Goal: Information Seeking & Learning: Learn about a topic

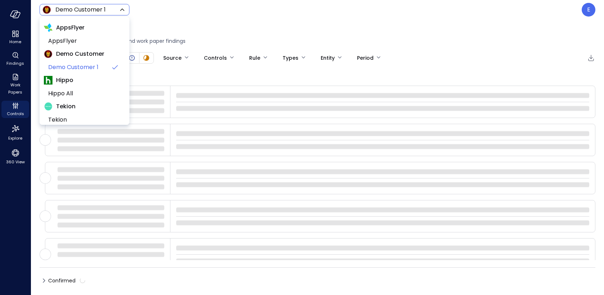
click at [87, 9] on body "Home Findings Work Papers Controls Explore 360 View Demo Customer 1 ***** ​ E F…" at bounding box center [302, 147] width 604 height 295
click at [594, 14] on div at bounding box center [302, 147] width 604 height 295
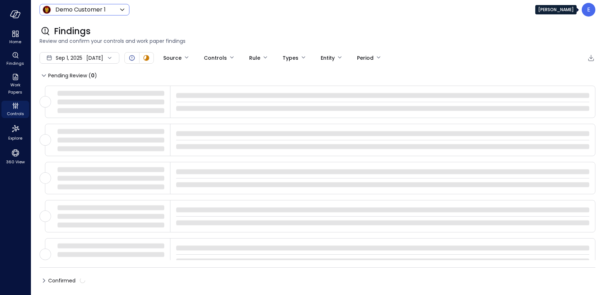
click at [591, 12] on div "E" at bounding box center [589, 10] width 14 height 14
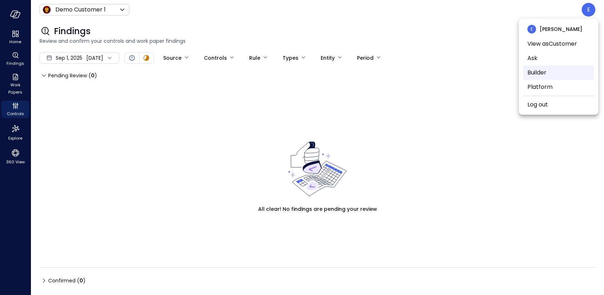
click at [542, 74] on li "Builder" at bounding box center [558, 72] width 71 height 14
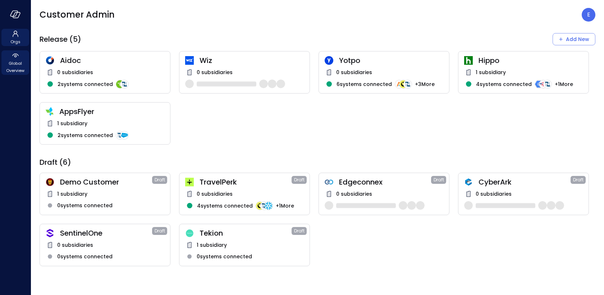
click at [17, 63] on span "Global Overview" at bounding box center [15, 67] width 22 height 14
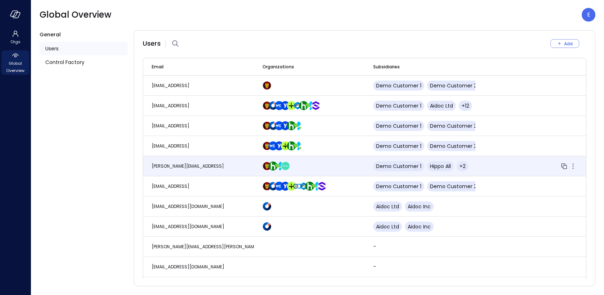
click at [194, 165] on span "[PERSON_NAME][EMAIL_ADDRESS]" at bounding box center [188, 166] width 72 height 6
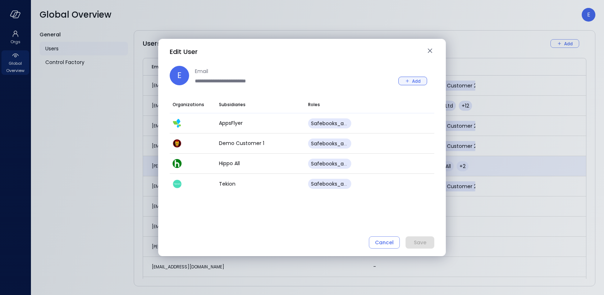
click at [413, 82] on div "Add" at bounding box center [416, 81] width 9 height 8
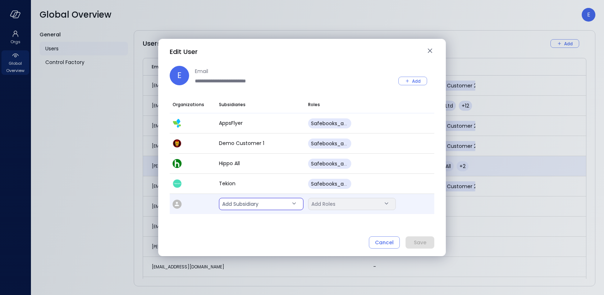
click at [251, 202] on body "Orgs Global Overview Global Overview E General Users Control Factory Users Add …" at bounding box center [302, 147] width 604 height 295
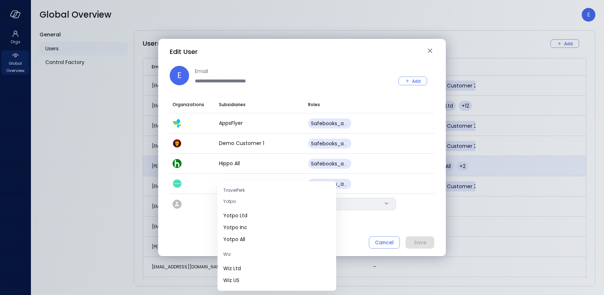
scroll to position [163, 0]
click at [243, 271] on span "Wiz US" at bounding box center [276, 274] width 107 height 8
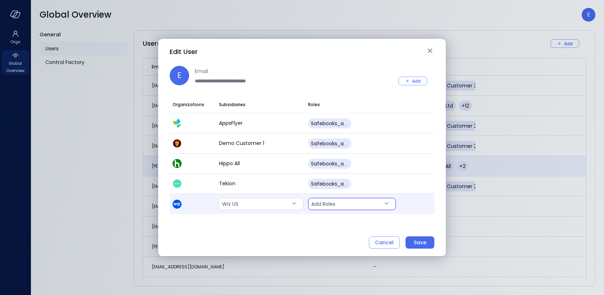
click at [338, 207] on body "Orgs Global Overview Global Overview E General Users Control Factory Users Add …" at bounding box center [302, 147] width 604 height 295
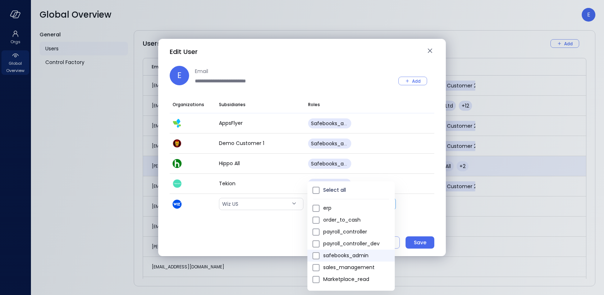
click at [343, 257] on span "safebooks_admin" at bounding box center [356, 256] width 66 height 8
type input "*"
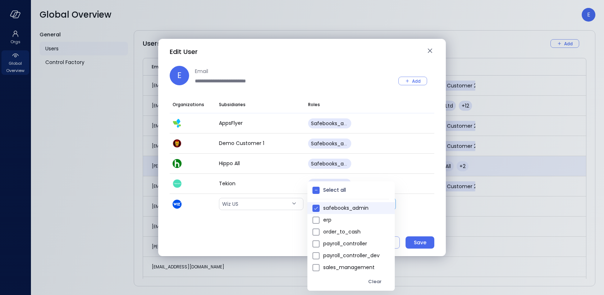
click at [438, 185] on div at bounding box center [302, 147] width 604 height 295
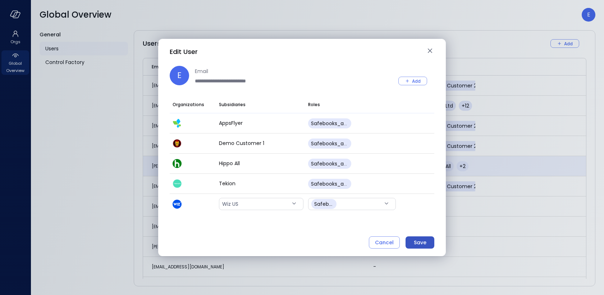
click at [420, 244] on div "Save" at bounding box center [420, 242] width 13 height 9
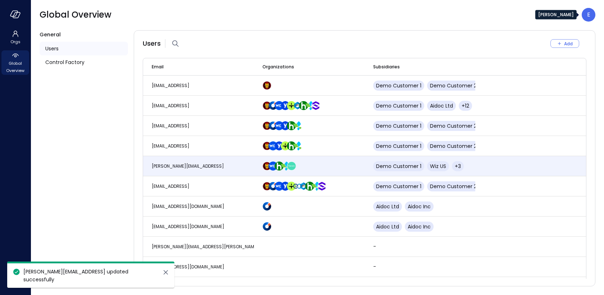
click at [589, 15] on p "E" at bounding box center [588, 14] width 3 height 9
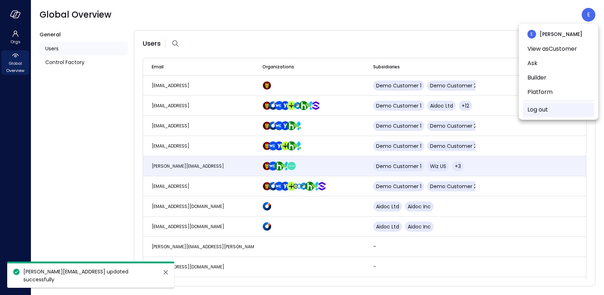
click at [546, 107] on link "Log out" at bounding box center [538, 109] width 21 height 9
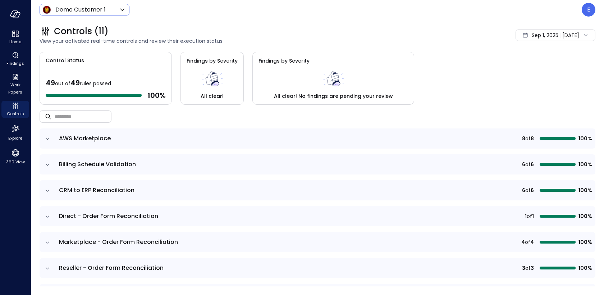
click at [108, 5] on div "Demo Customer 1 ***** ​" at bounding box center [85, 10] width 90 height 12
click at [101, 9] on body "Home Findings Work Papers Controls Explore 360 View Demo Customer 1 ***** ​ E C…" at bounding box center [302, 147] width 604 height 295
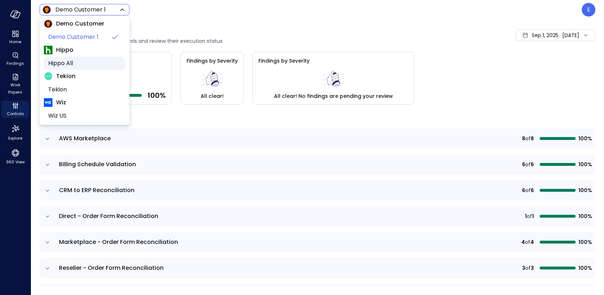
scroll to position [31, 0]
click at [66, 113] on span "Wiz US" at bounding box center [83, 114] width 71 height 9
type input "******"
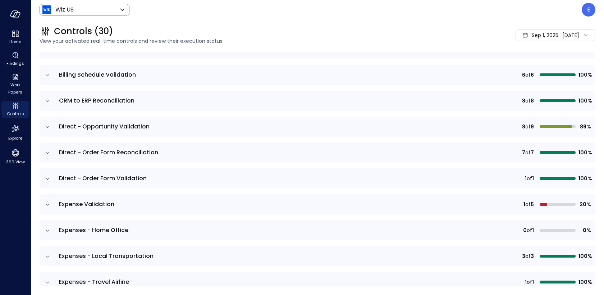
scroll to position [130, 0]
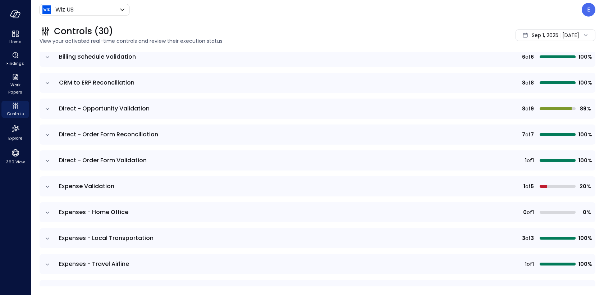
click at [101, 186] on span "Expense Validation" at bounding box center [86, 186] width 55 height 8
click at [552, 36] on div "Sep 1, 2025 Sep 11, 2025" at bounding box center [556, 35] width 80 height 12
click at [529, 81] on li "Current Year 2025" at bounding box center [543, 79] width 57 height 12
click at [47, 185] on icon "expand row" at bounding box center [47, 186] width 7 height 7
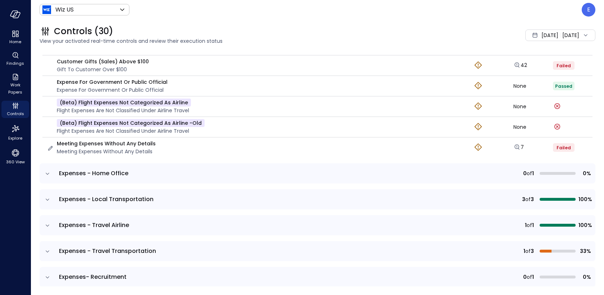
scroll to position [297, 0]
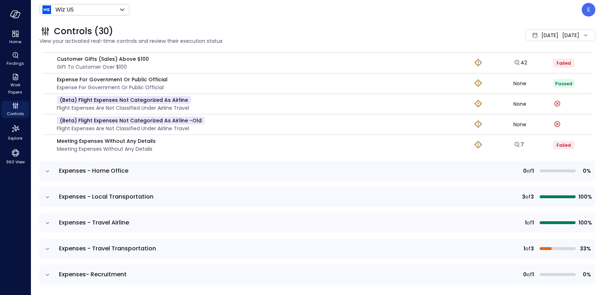
click at [46, 170] on icon "expand row" at bounding box center [48, 171] width 4 height 2
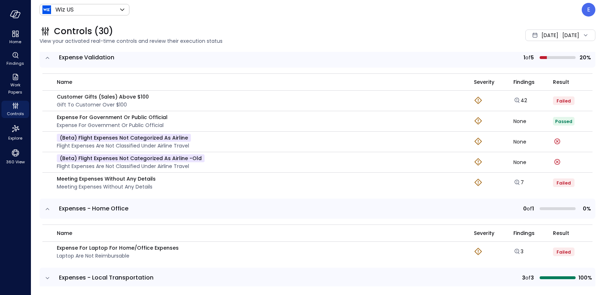
scroll to position [252, 0]
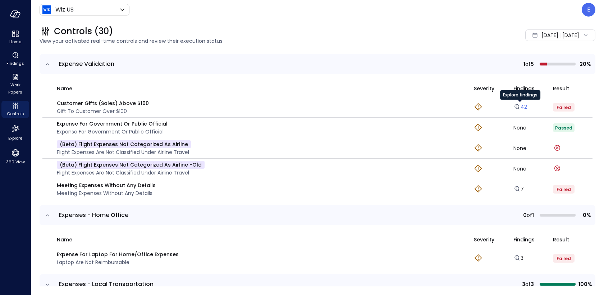
click at [521, 106] on link "42" at bounding box center [521, 106] width 14 height 7
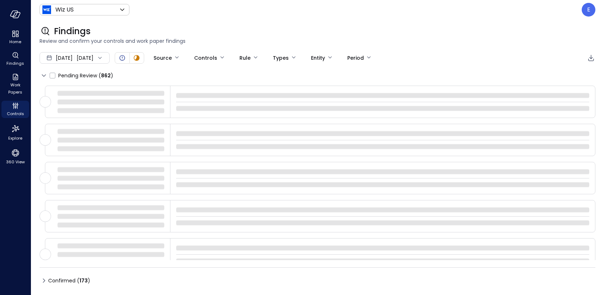
type input "****"
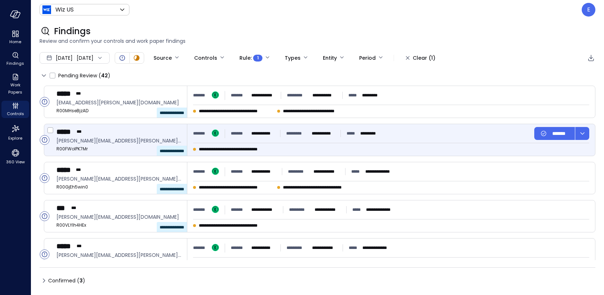
click at [238, 133] on span "*******" at bounding box center [240, 133] width 18 height 7
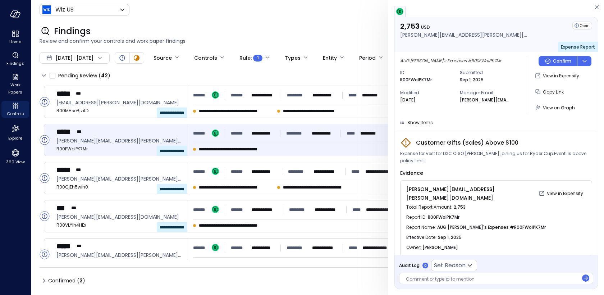
click at [419, 117] on div "AUG Mike's Expenses #R00FWolPK7Mr ID R00FWolPK7Mr Submitted Sep 1, 2025 Modifie…" at bounding box center [497, 85] width 204 height 66
click at [419, 123] on span "Show Items" at bounding box center [420, 122] width 26 height 6
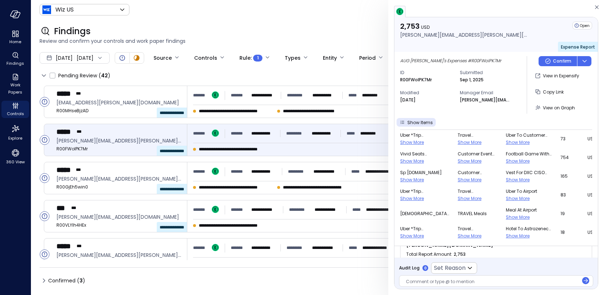
scroll to position [55, 0]
click at [410, 122] on span "Show Items" at bounding box center [420, 122] width 26 height 6
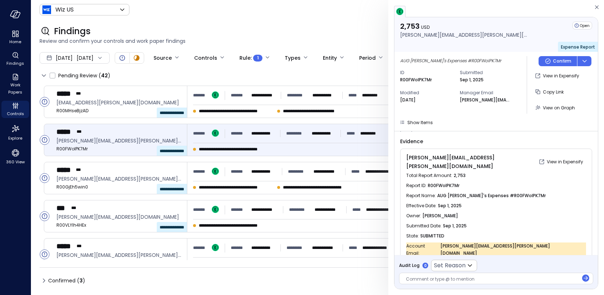
click at [454, 192] on span "AUG Mike's Expenses #R00FWolPK7Mr" at bounding box center [491, 195] width 109 height 7
click at [436, 182] on span "R00FWolPK7Mr" at bounding box center [444, 185] width 32 height 7
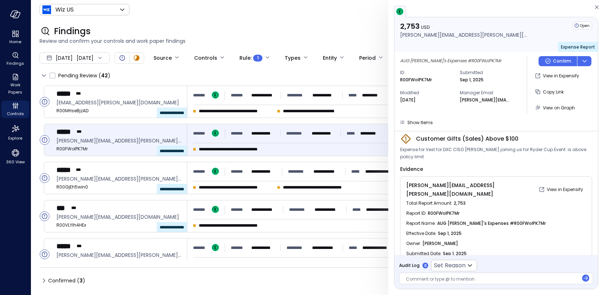
scroll to position [0, 0]
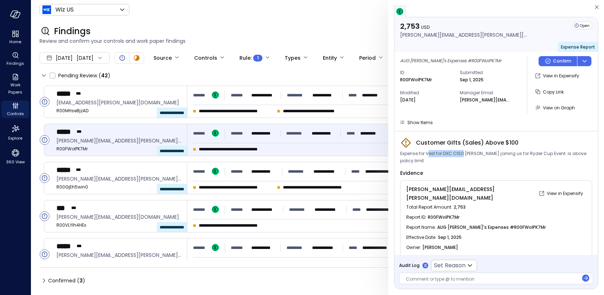
drag, startPoint x: 427, startPoint y: 153, endPoint x: 463, endPoint y: 156, distance: 36.1
click at [463, 156] on span "Expense for Vest for DXC CISO Mike Baker joining us for Ryder Cup Event. is abo…" at bounding box center [496, 157] width 192 height 14
copy span "est for DXC CISO"
click at [424, 122] on span "Show Items" at bounding box center [420, 122] width 26 height 6
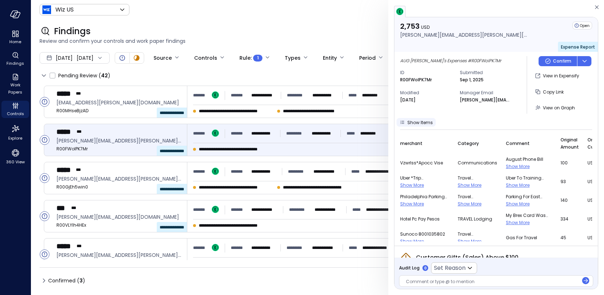
scroll to position [383, 0]
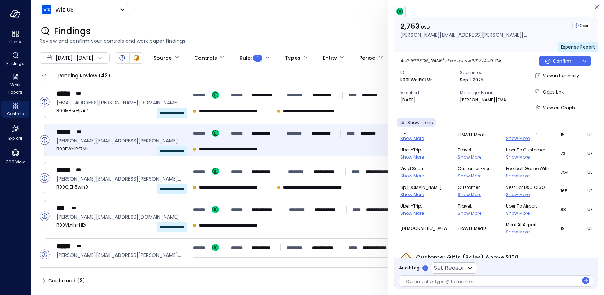
click at [511, 193] on span "Show More" at bounding box center [518, 194] width 24 height 6
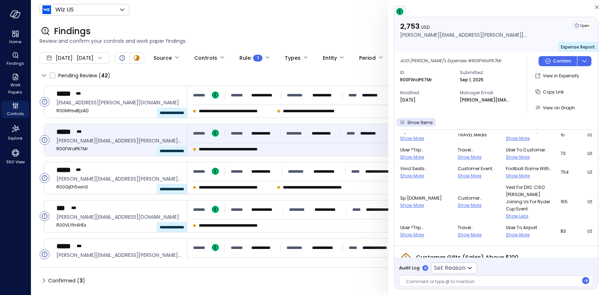
click at [467, 207] on span "Show More" at bounding box center [470, 205] width 24 height 6
click at [420, 208] on span "Show More" at bounding box center [412, 205] width 24 height 6
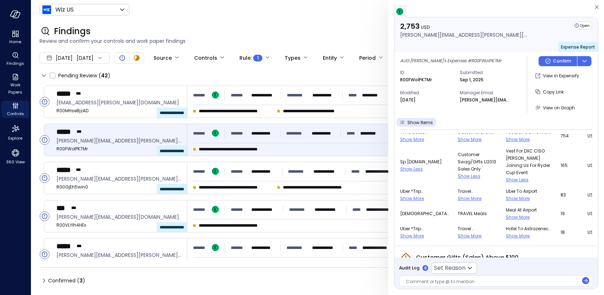
scroll to position [427, 0]
click at [298, 26] on div "Findings" at bounding box center [318, 32] width 556 height 12
click at [14, 111] on span "Controls" at bounding box center [15, 113] width 17 height 7
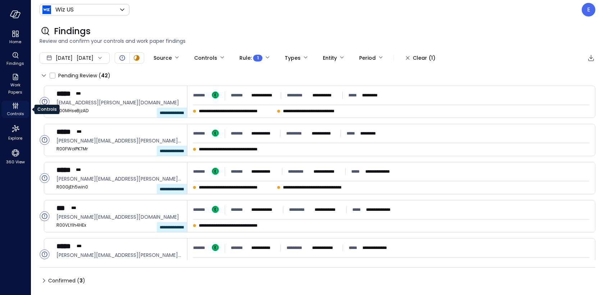
click at [14, 111] on span "Controls" at bounding box center [15, 113] width 17 height 7
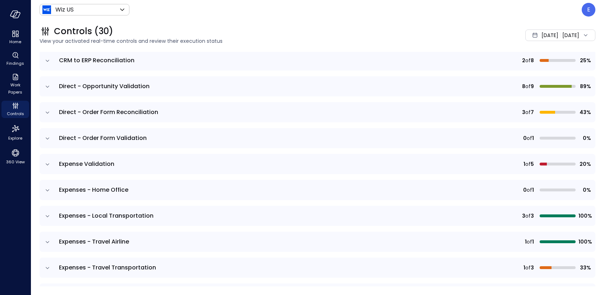
scroll to position [153, 0]
click at [47, 161] on icon "expand row" at bounding box center [47, 163] width 7 height 7
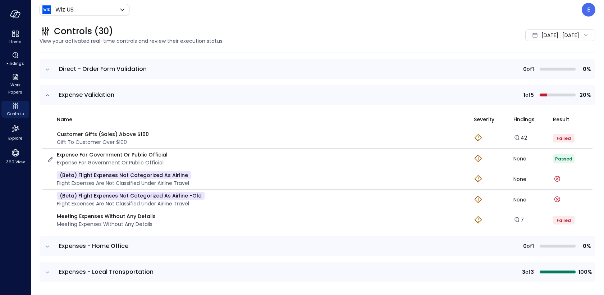
scroll to position [233, 0]
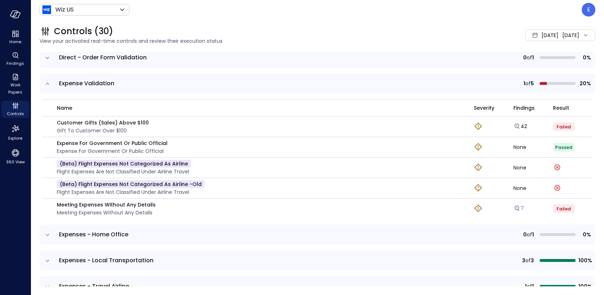
click at [518, 206] on icon "Explore findings" at bounding box center [517, 208] width 7 height 7
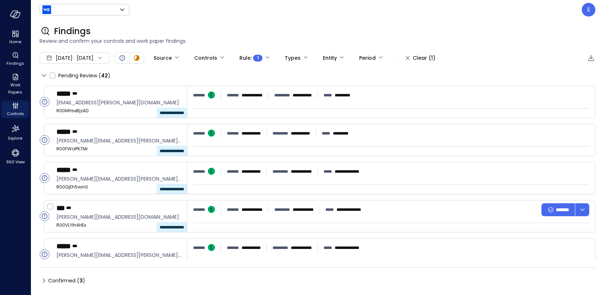
type input "******"
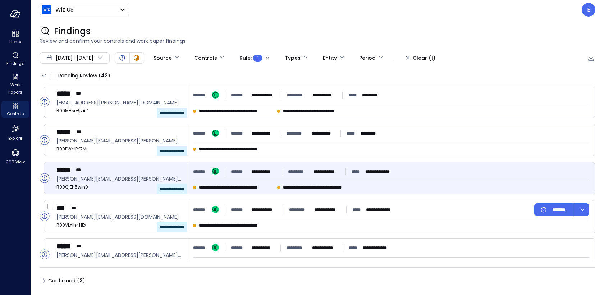
type input "****"
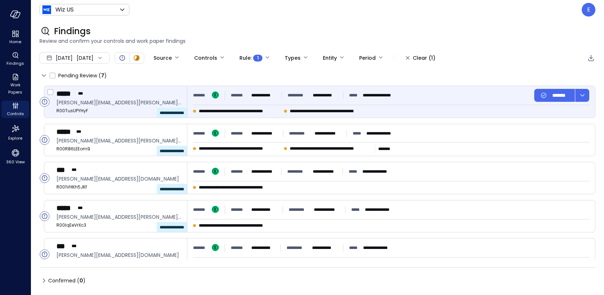
click at [161, 99] on span "patrick.butrym@wiz.io" at bounding box center [118, 103] width 125 height 8
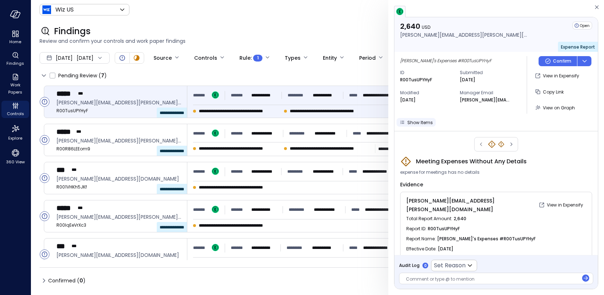
click at [421, 120] on span "Show Items" at bounding box center [420, 122] width 26 height 6
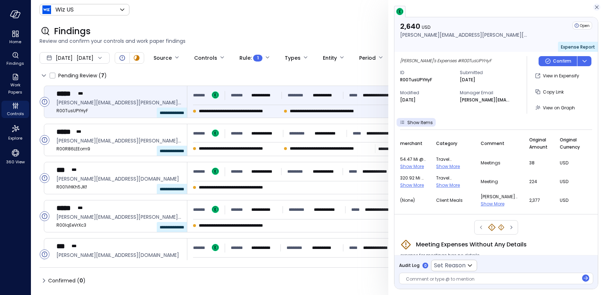
click at [597, 6] on icon "button" at bounding box center [596, 7] width 7 height 9
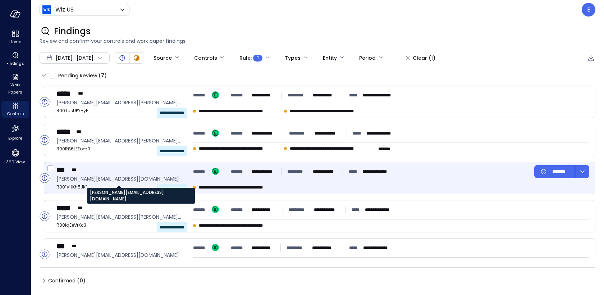
click at [92, 179] on span "kyle.pierrehumbert@wiz.io" at bounding box center [118, 179] width 125 height 8
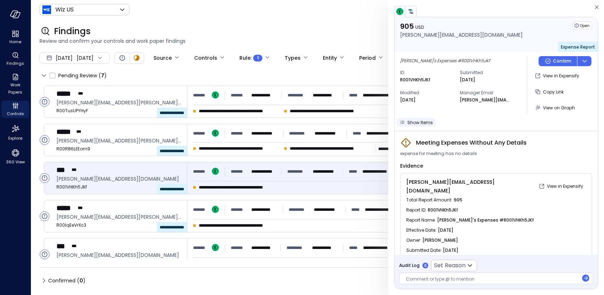
click at [408, 122] on span "Show Items" at bounding box center [420, 122] width 26 height 6
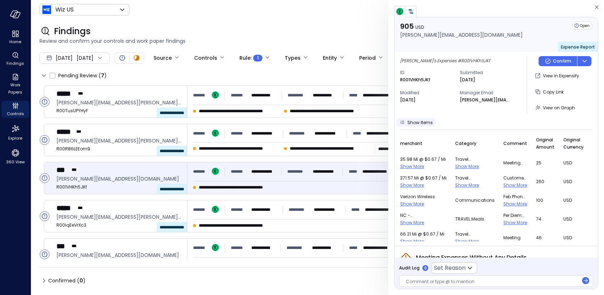
click at [408, 122] on span "Show Items" at bounding box center [420, 122] width 26 height 6
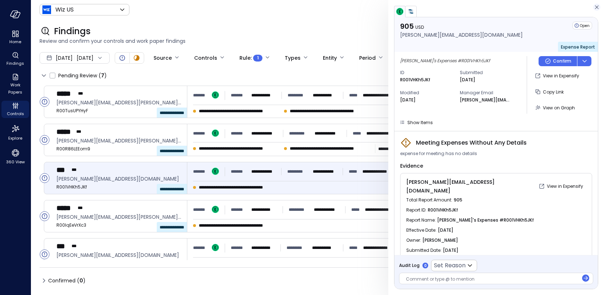
click at [597, 5] on icon "button" at bounding box center [596, 7] width 7 height 9
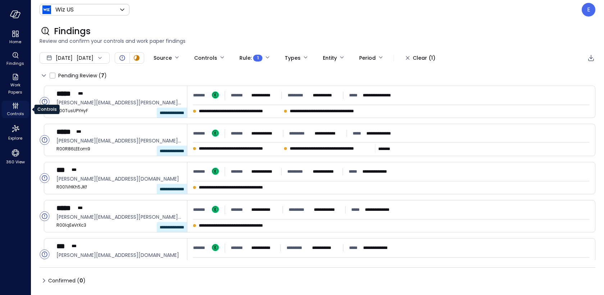
click at [15, 108] on icon "Controls" at bounding box center [15, 105] width 9 height 9
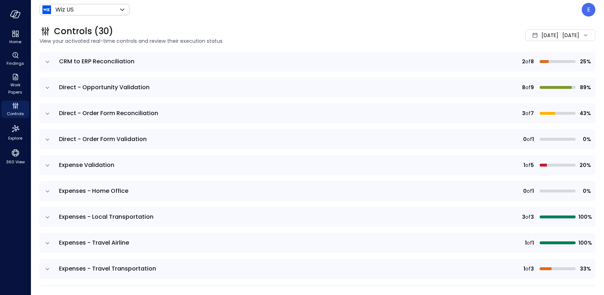
scroll to position [168, 0]
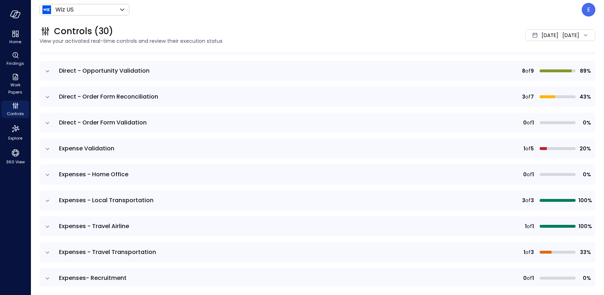
click at [47, 174] on icon "expand row" at bounding box center [47, 174] width 7 height 7
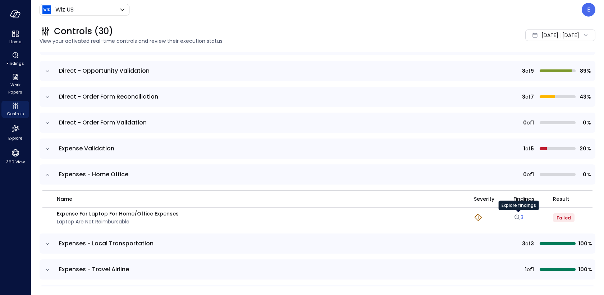
click at [519, 215] on icon "Explore findings" at bounding box center [517, 217] width 7 height 7
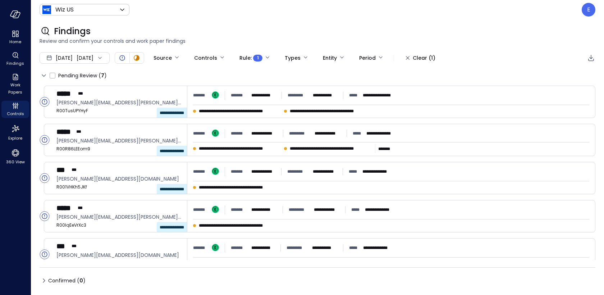
type input "****"
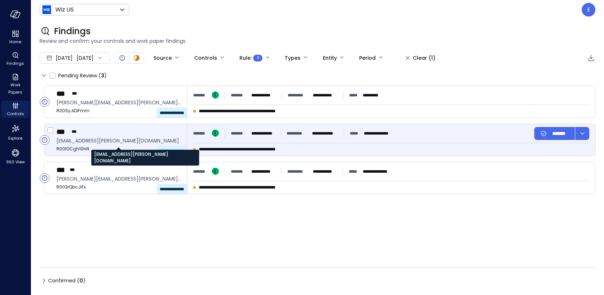
click at [123, 137] on span "chase.knechtel@wiz.io" at bounding box center [118, 141] width 125 height 8
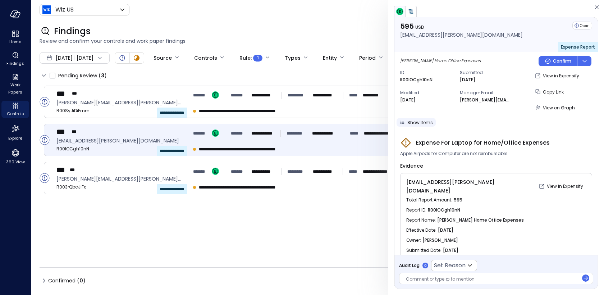
click at [404, 122] on icon "button" at bounding box center [402, 122] width 7 height 7
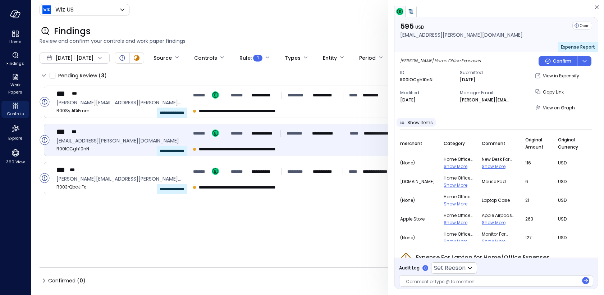
click at [404, 122] on icon "button" at bounding box center [402, 122] width 3 height 3
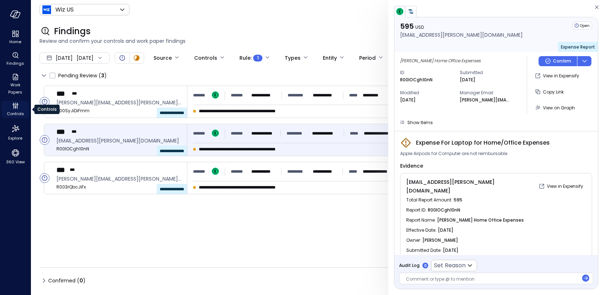
click at [15, 109] on icon "Controls" at bounding box center [15, 105] width 9 height 9
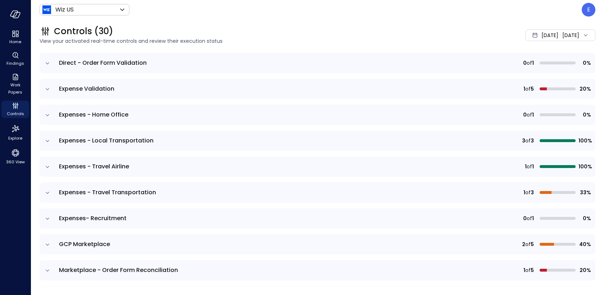
scroll to position [239, 0]
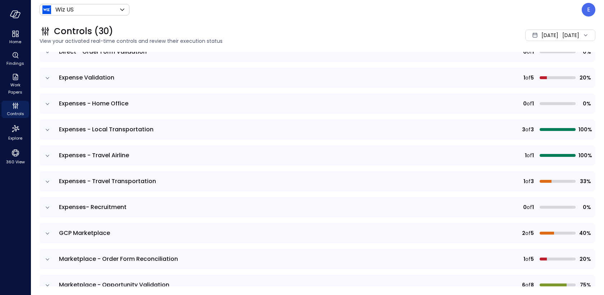
click at [47, 128] on icon "expand row" at bounding box center [47, 129] width 7 height 7
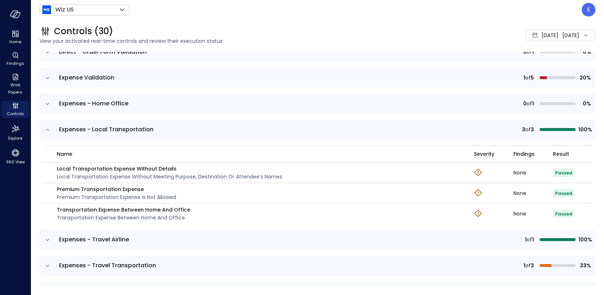
click at [46, 129] on icon "expand row" at bounding box center [48, 130] width 4 height 2
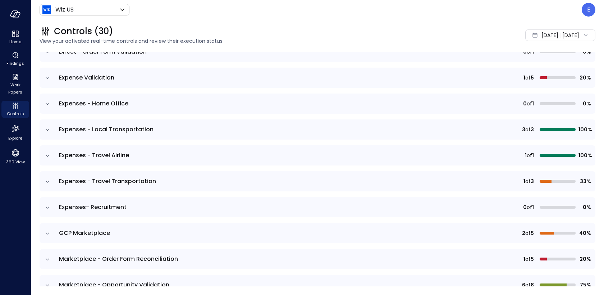
click at [49, 155] on icon "expand row" at bounding box center [47, 155] width 7 height 7
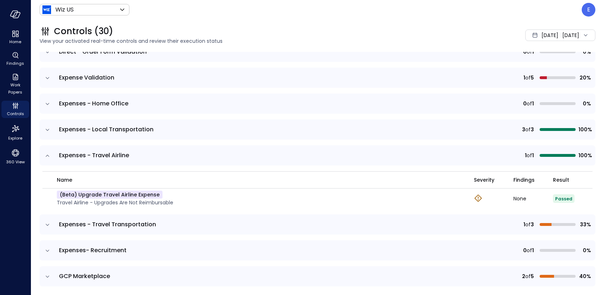
click at [44, 153] on icon "expand row" at bounding box center [47, 155] width 7 height 7
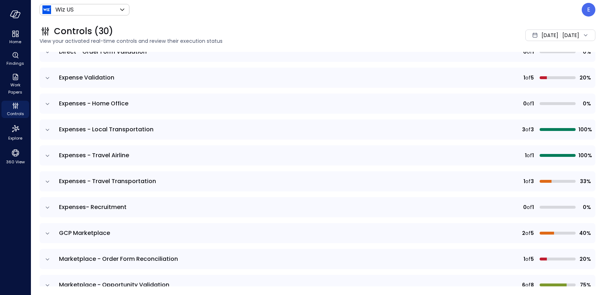
click at [48, 180] on icon "expand row" at bounding box center [47, 181] width 7 height 7
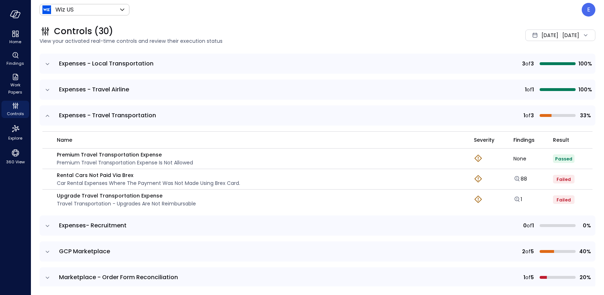
scroll to position [304, 0]
click at [49, 224] on icon "expand row" at bounding box center [47, 226] width 7 height 7
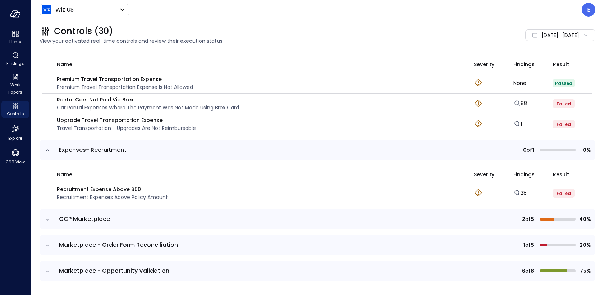
scroll to position [381, 0]
click at [522, 190] on link "28" at bounding box center [520, 192] width 13 height 7
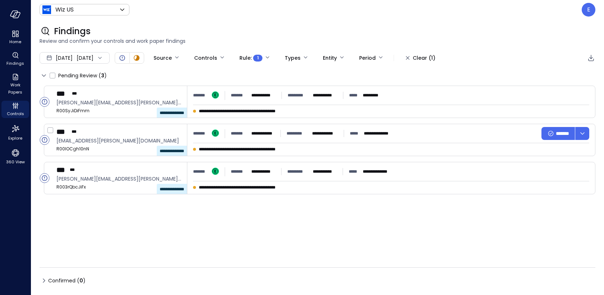
type input "****"
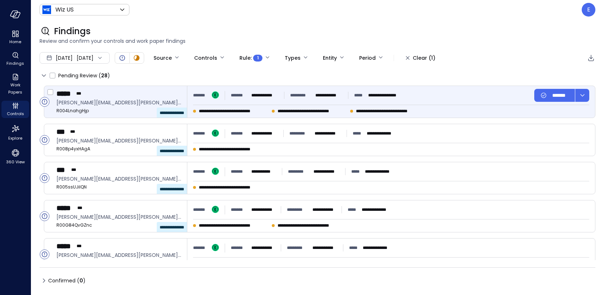
click at [150, 101] on span "richard.taylor@wiz.io" at bounding box center [118, 103] width 125 height 8
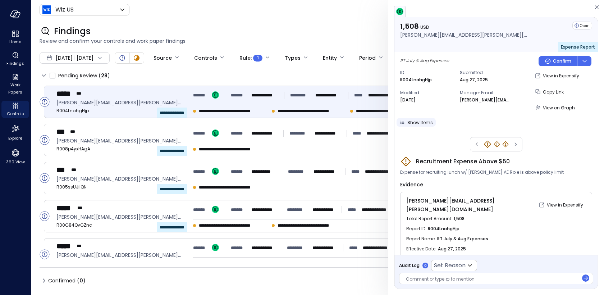
click at [411, 122] on span "Show Items" at bounding box center [420, 122] width 26 height 6
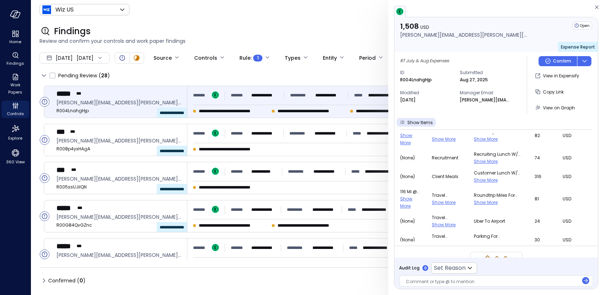
scroll to position [253, 0]
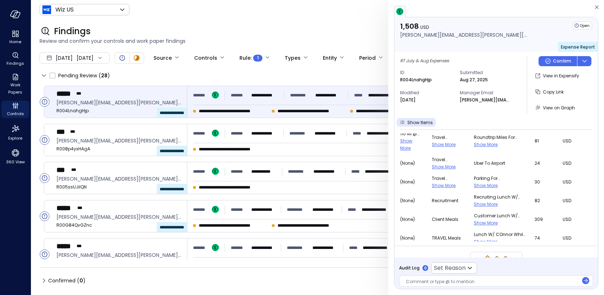
click at [416, 154] on td "(none)" at bounding box center [416, 163] width 32 height 19
click at [402, 154] on td "(none)" at bounding box center [416, 163] width 32 height 19
click at [419, 154] on td "(none)" at bounding box center [416, 163] width 32 height 19
click at [472, 120] on div "Show Items" at bounding box center [495, 122] width 196 height 9
click at [407, 154] on td "(none)" at bounding box center [416, 163] width 32 height 19
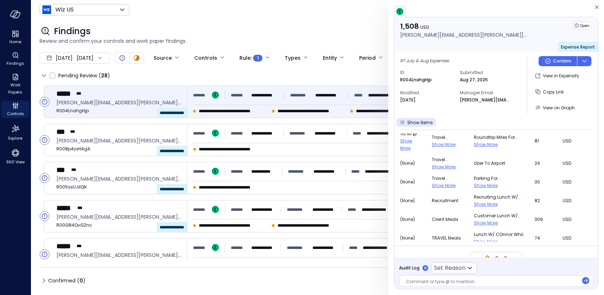
click at [414, 197] on span "(none)" at bounding box center [411, 200] width 23 height 7
click at [401, 154] on td "(none)" at bounding box center [416, 163] width 32 height 19
click at [412, 106] on div "RT July & Aug Expenses ID R004LnahgHjp Submitted Aug 27, 2025 Modified Sep 10, …" at bounding box center [460, 85] width 121 height 58
click at [596, 5] on icon "button" at bounding box center [596, 7] width 7 height 9
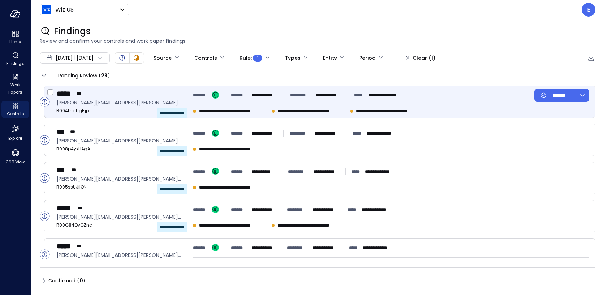
click at [219, 91] on div "*******" at bounding box center [209, 95] width 32 height 9
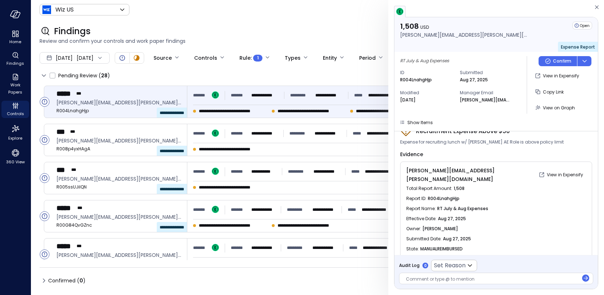
scroll to position [43, 0]
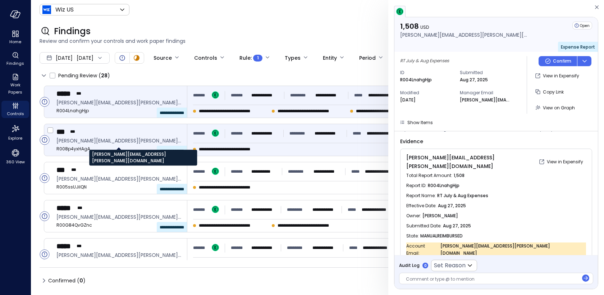
click at [153, 138] on span "jeremiah.sullivan@wiz.io" at bounding box center [118, 141] width 125 height 8
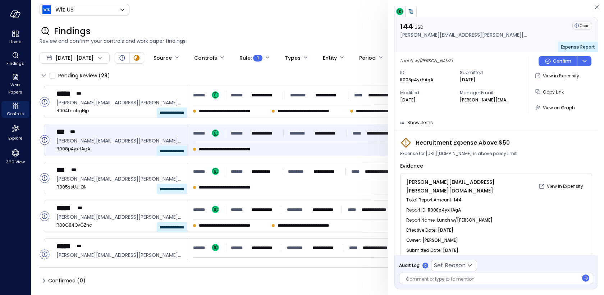
drag, startPoint x: 426, startPoint y: 154, endPoint x: 522, endPoint y: 153, distance: 96.0
click at [517, 153] on span "Expense for https://www.wiz.io/careers/job/4574692006/growth-solutions-engineer…" at bounding box center [458, 153] width 117 height 7
copy span "https://www.wiz.io/careers/job/4574692006/"
click at [413, 122] on span "Show Items" at bounding box center [420, 122] width 26 height 6
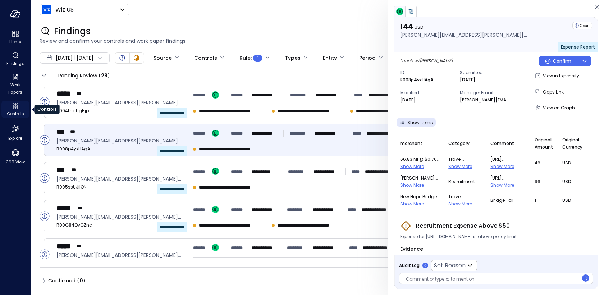
click at [14, 109] on icon "Controls" at bounding box center [15, 105] width 9 height 9
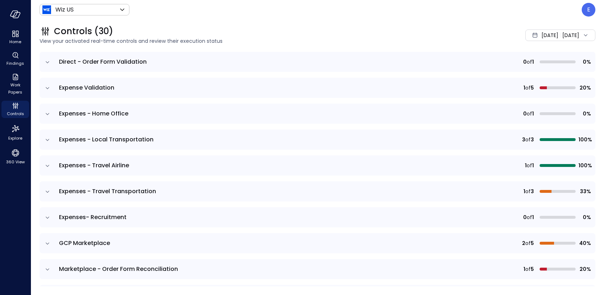
scroll to position [234, 0]
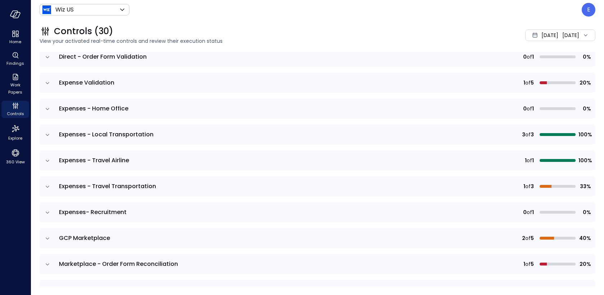
click at [48, 159] on icon "expand row" at bounding box center [47, 160] width 7 height 7
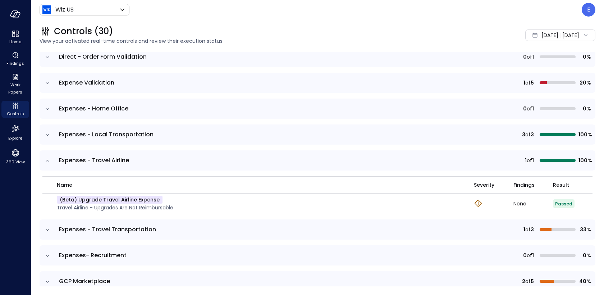
click at [48, 159] on icon "expand row" at bounding box center [47, 160] width 7 height 7
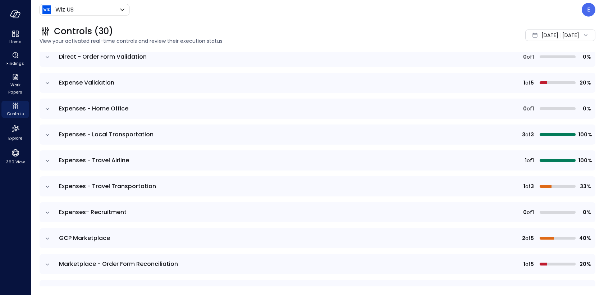
click at [47, 185] on icon "expand row" at bounding box center [47, 186] width 7 height 7
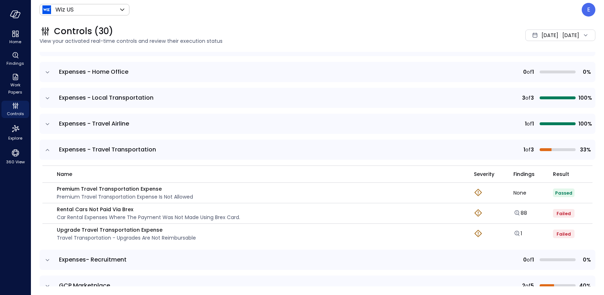
scroll to position [276, 0]
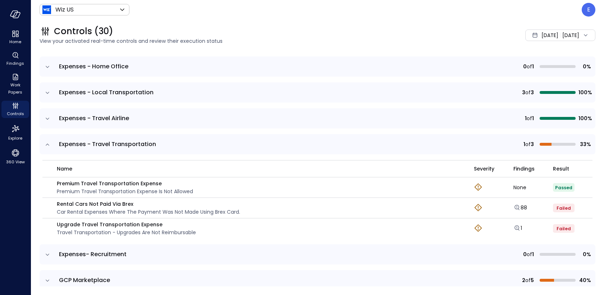
click at [47, 141] on icon "expand row" at bounding box center [47, 144] width 7 height 7
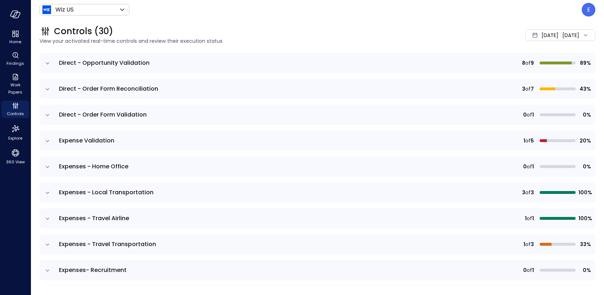
scroll to position [176, 0]
click at [13, 78] on icon "Work Papers" at bounding box center [15, 77] width 9 height 9
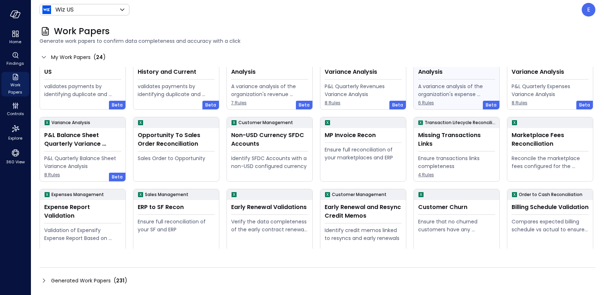
scroll to position [98, 0]
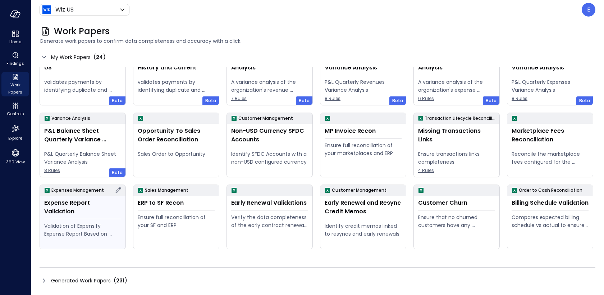
click at [77, 225] on div "Validation of Expensify Expense Report Based on policy" at bounding box center [82, 230] width 77 height 16
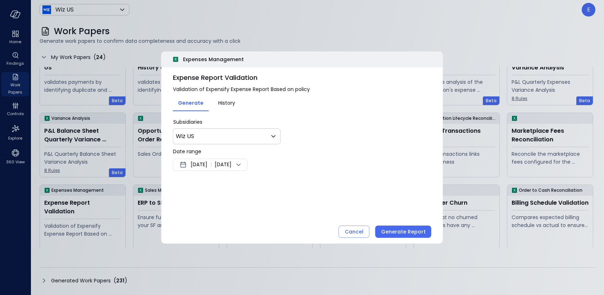
click at [208, 162] on span "Sep 4, 2025" at bounding box center [199, 164] width 17 height 9
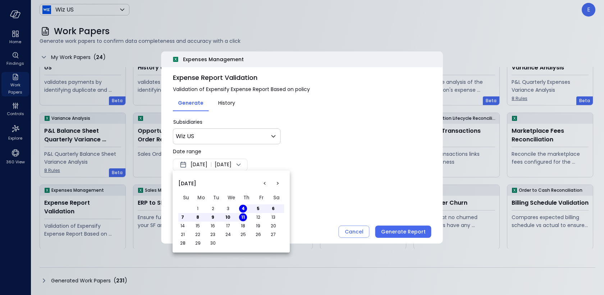
click at [266, 184] on button "<" at bounding box center [264, 183] width 13 height 13
click at [210, 207] on button "1" at bounding box center [213, 209] width 8 height 8
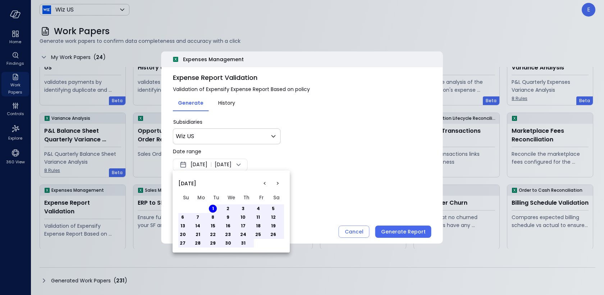
click at [242, 241] on button "31" at bounding box center [243, 243] width 8 height 8
click at [278, 178] on button ">" at bounding box center [277, 183] width 13 height 13
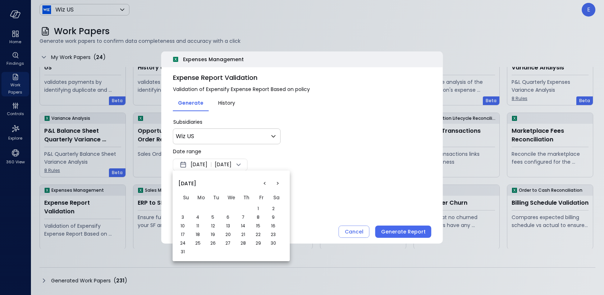
click at [178, 253] on li "< > August 2025 Su Mo Tu We Th Fr Sa 1 2 3 4 5 6 7 8 9 10 11 12 13 14 15 16 17 …" at bounding box center [231, 215] width 117 height 85
click at [182, 252] on button "31" at bounding box center [183, 252] width 8 height 8
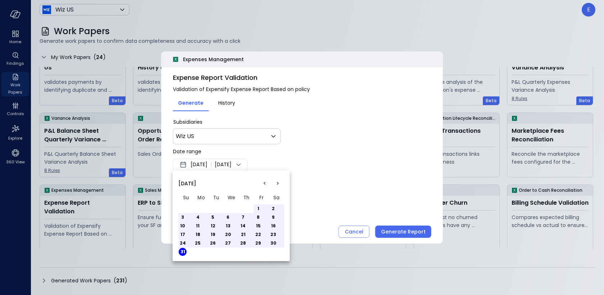
click at [411, 231] on div at bounding box center [302, 147] width 604 height 295
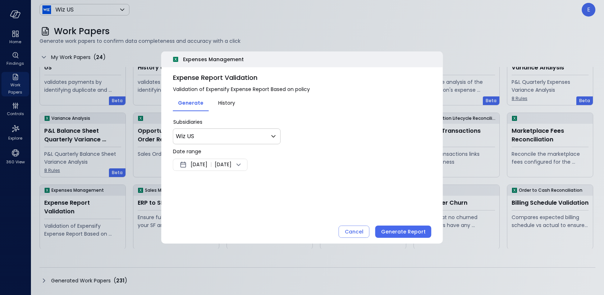
click at [411, 231] on div "Generate Report" at bounding box center [403, 231] width 45 height 9
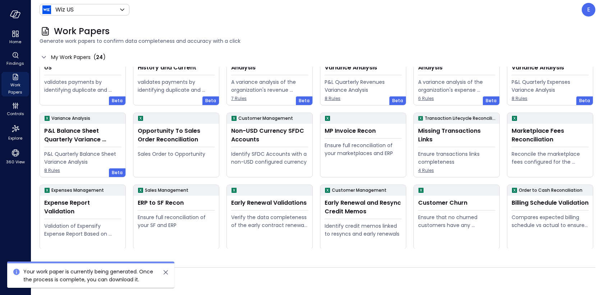
click at [168, 272] on icon "close" at bounding box center [165, 272] width 9 height 9
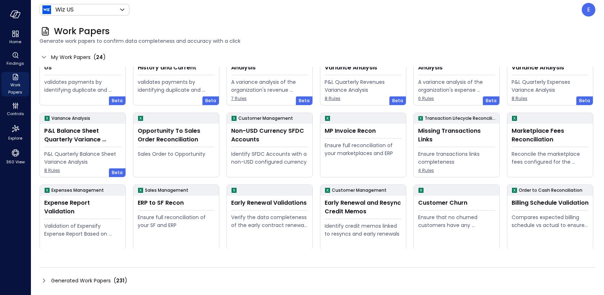
click at [57, 280] on span "Generated Work Papers" at bounding box center [81, 281] width 60 height 8
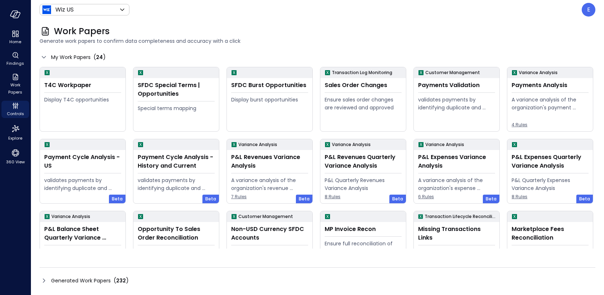
click at [68, 279] on span "Generated Work Papers" at bounding box center [81, 281] width 60 height 8
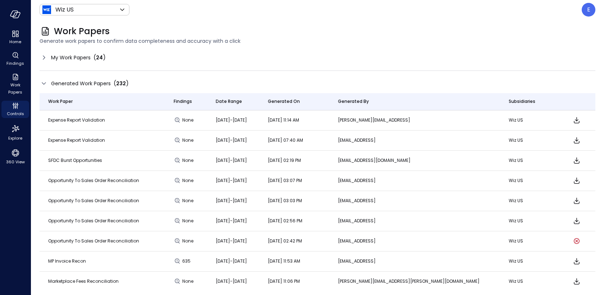
click at [574, 119] on icon "Download" at bounding box center [577, 120] width 9 height 9
click at [15, 78] on icon "Work Papers" at bounding box center [15, 77] width 5 height 6
click at [18, 109] on icon "Controls" at bounding box center [15, 105] width 9 height 9
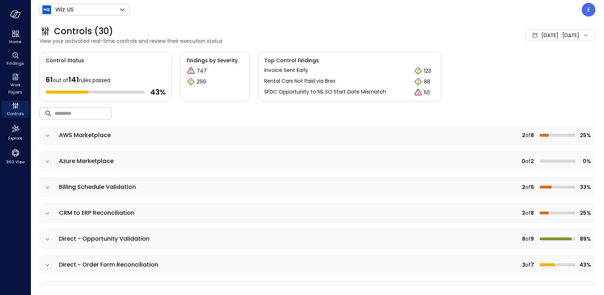
click at [96, 115] on input "text" at bounding box center [83, 113] width 57 height 19
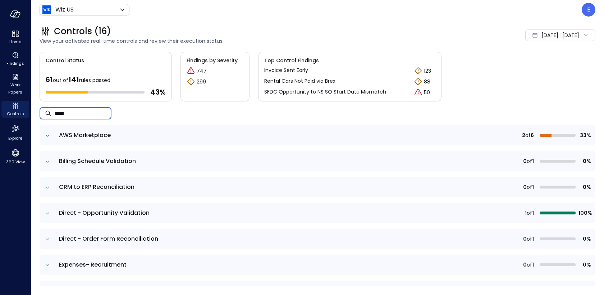
type input "*****"
click at [47, 134] on icon "expand row" at bounding box center [47, 135] width 7 height 7
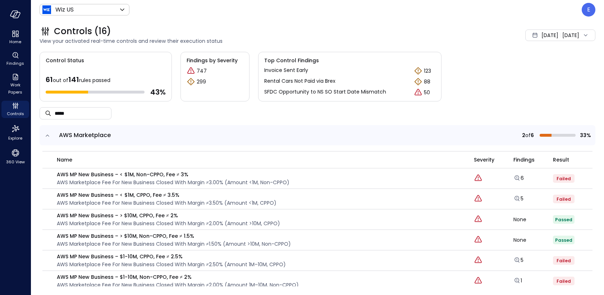
click at [47, 135] on icon "expand row" at bounding box center [48, 136] width 4 height 2
